Goal: Task Accomplishment & Management: Manage account settings

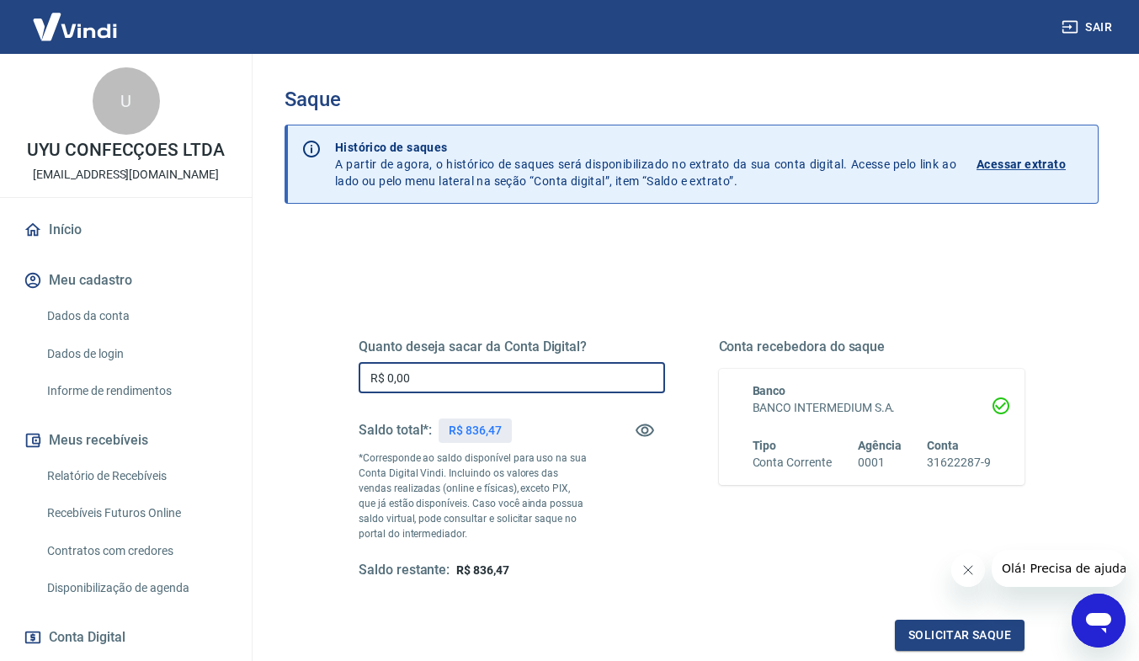
click at [449, 368] on input "R$ 0,00" at bounding box center [512, 377] width 306 height 31
type input "R$ 836,47"
click at [927, 619] on div "Quanto deseja sacar da Conta Digital? R$ 836,47 ​ Saldo total*: R$ 836,47 *Corr…" at bounding box center [692, 474] width 666 height 353
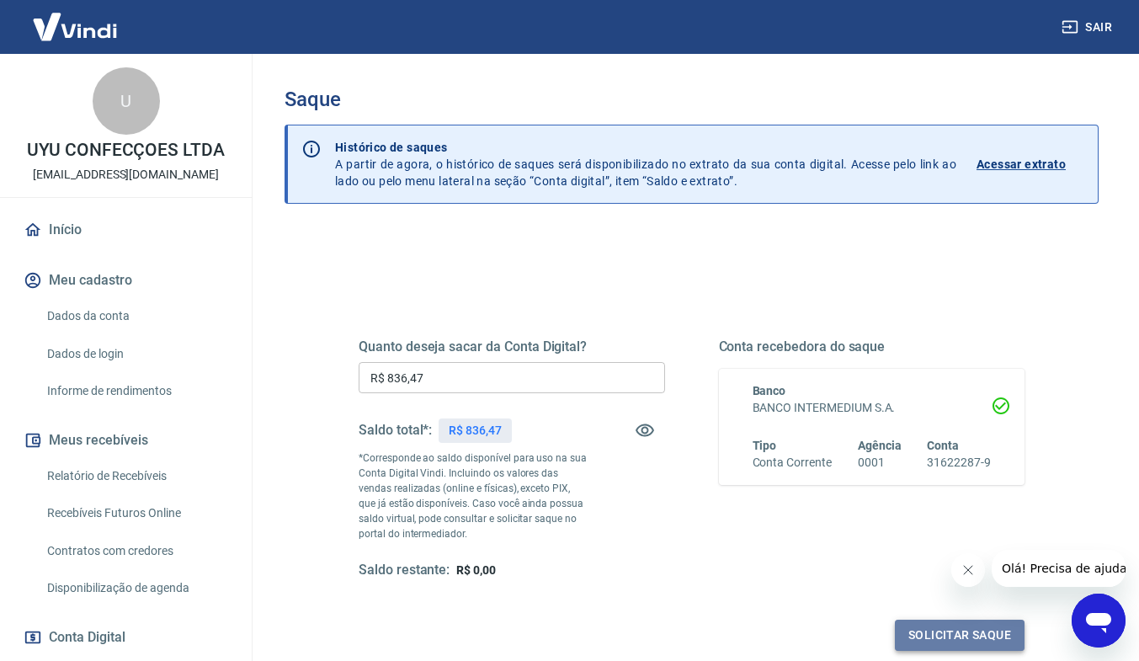
click at [928, 626] on button "Solicitar saque" at bounding box center [960, 634] width 130 height 31
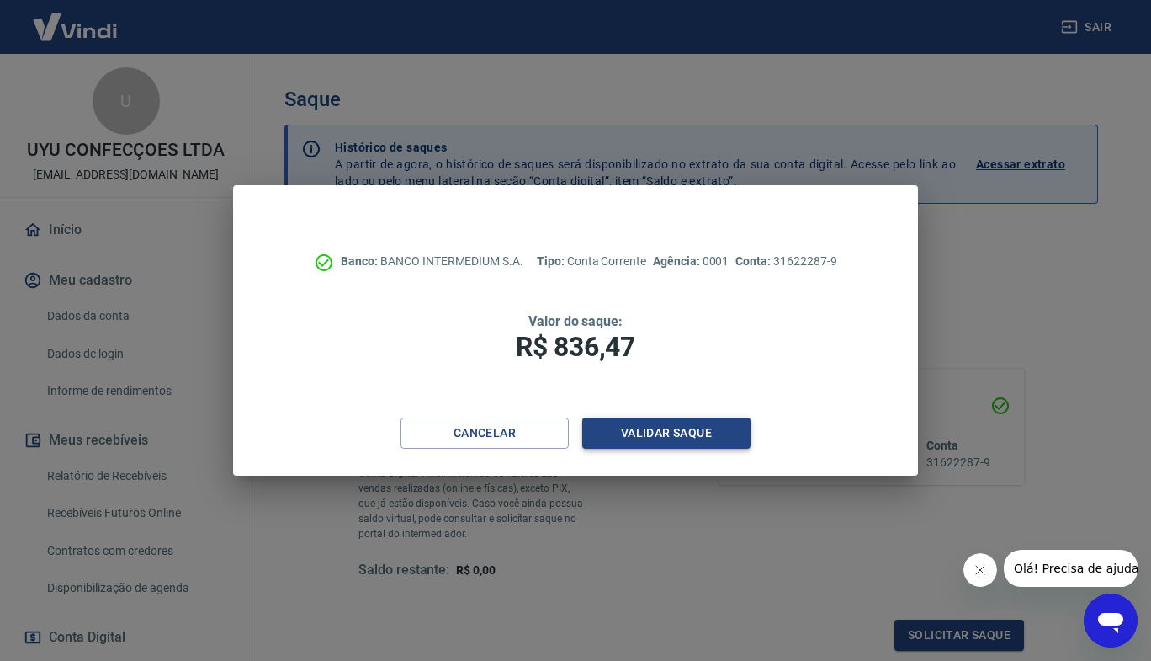
click at [690, 425] on button "Validar saque" at bounding box center [666, 432] width 168 height 31
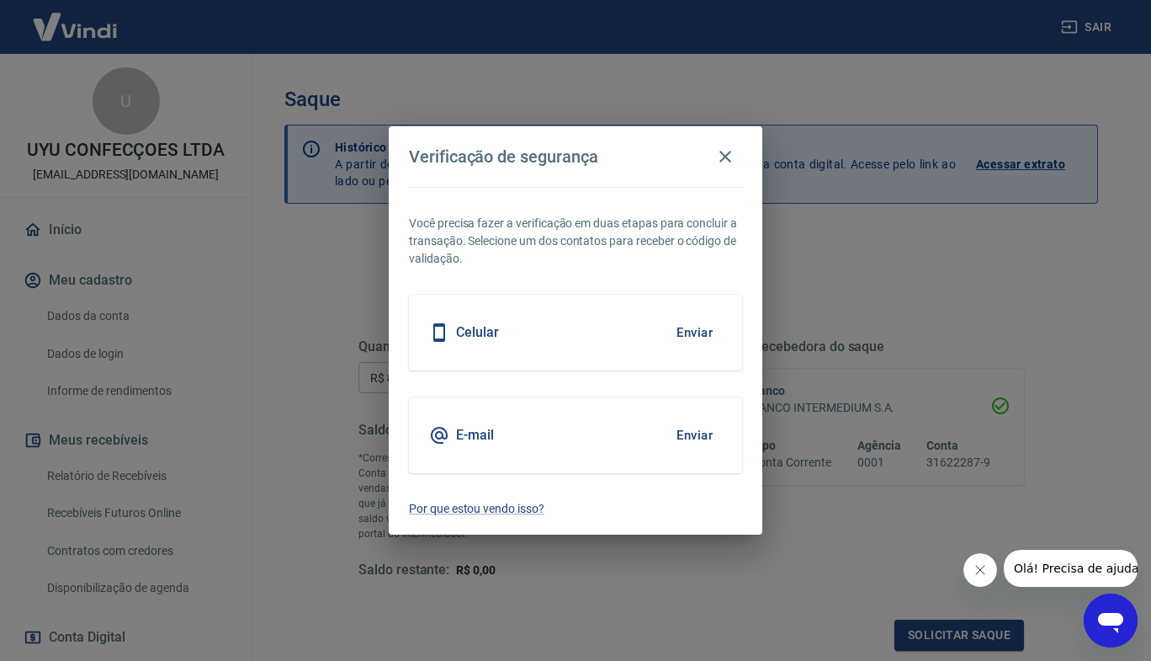
click at [592, 431] on div "E-mail Enviar" at bounding box center [575, 435] width 333 height 76
click at [688, 439] on button "Enviar" at bounding box center [694, 434] width 55 height 35
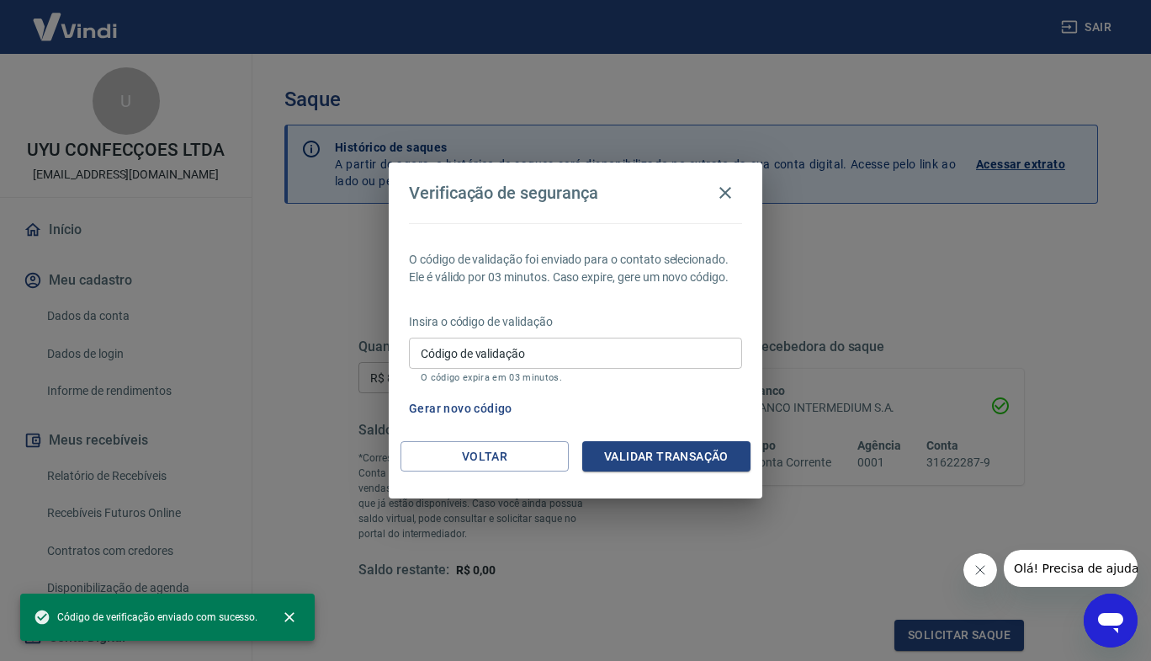
click at [525, 341] on input "Código de validação" at bounding box center [575, 353] width 333 height 31
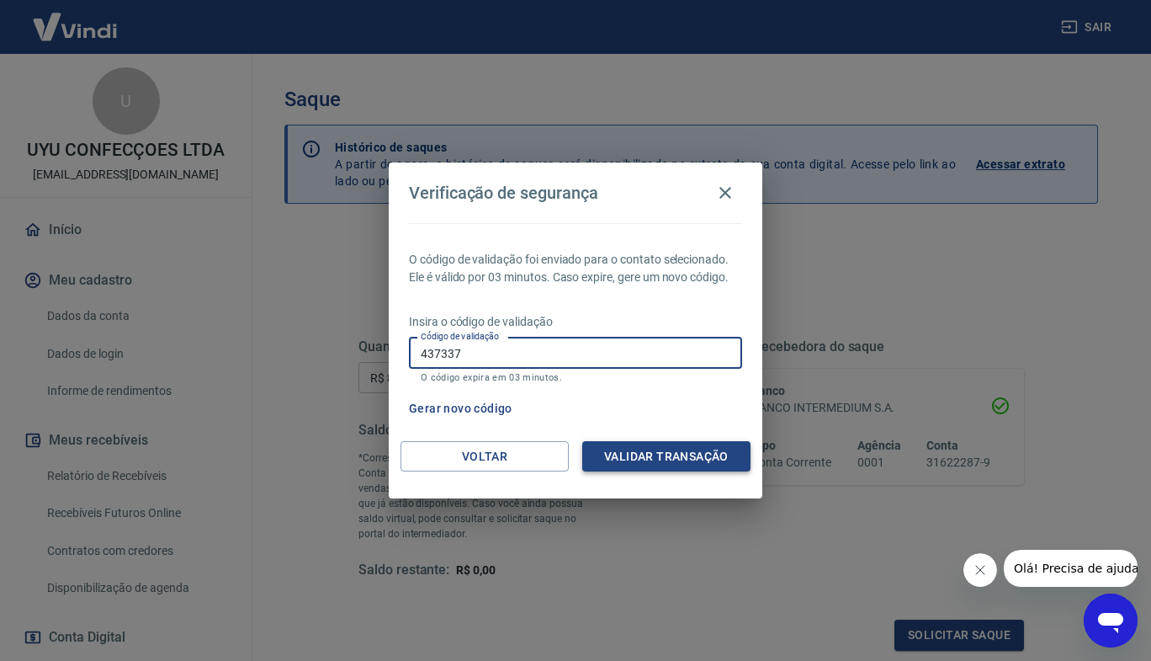
type input "437337"
click at [641, 449] on button "Validar transação" at bounding box center [666, 456] width 168 height 31
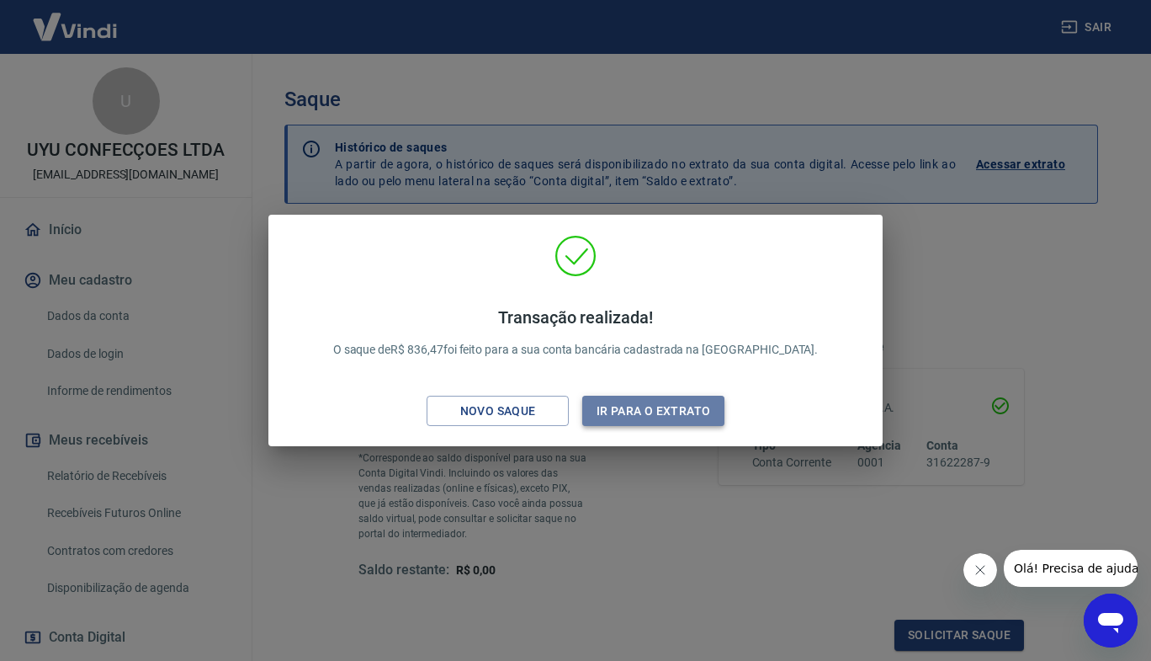
click at [625, 420] on button "Ir para o extrato" at bounding box center [653, 411] width 142 height 31
